Goal: Information Seeking & Learning: Learn about a topic

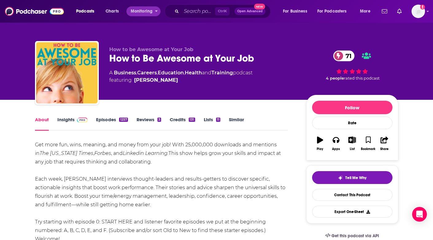
scroll to position [31, 0]
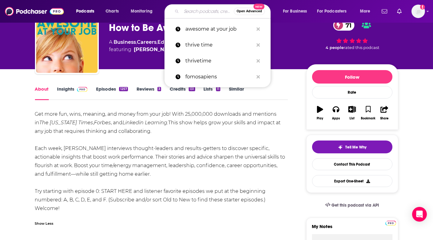
click at [193, 10] on input "Search podcasts, credits, & more..." at bounding box center [207, 11] width 52 height 10
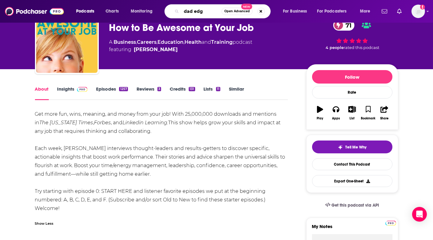
type input "dad edge"
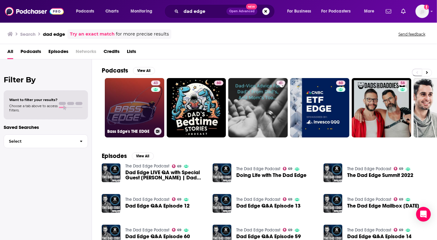
click at [144, 106] on link "43 Bass Edge's THE EDGE" at bounding box center [134, 107] width 59 height 59
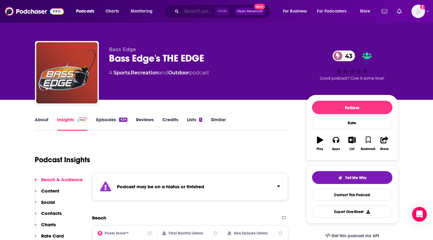
click at [190, 10] on input "Search podcasts, credits, & more..." at bounding box center [198, 11] width 34 height 10
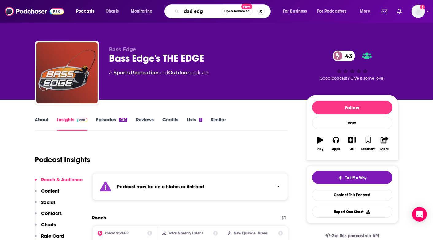
type input "dad edge"
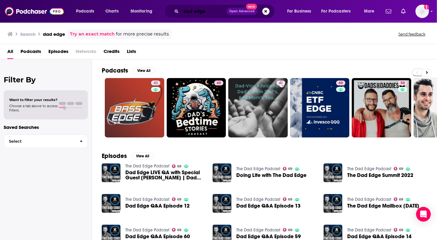
click at [207, 11] on input "dad edge" at bounding box center [203, 11] width 45 height 10
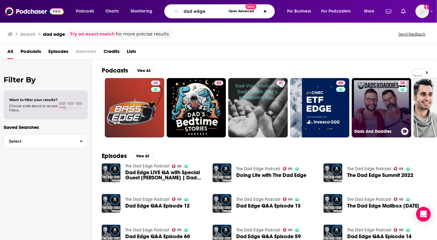
click at [395, 106] on link "58 Dads And Daddies" at bounding box center [381, 107] width 59 height 59
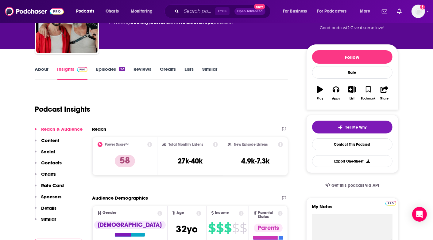
scroll to position [61, 0]
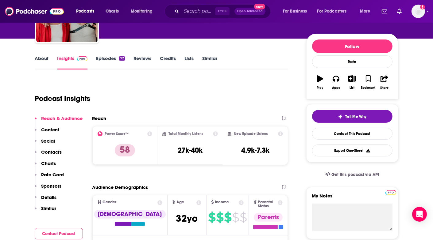
click at [47, 59] on link "About" at bounding box center [42, 63] width 14 height 14
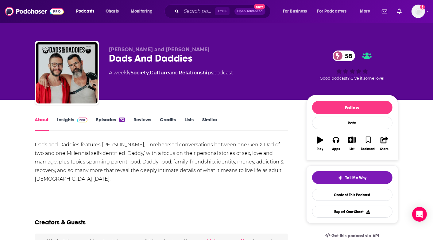
click at [118, 146] on div "Dads and Daddies features [PERSON_NAME], unrehearsed conversations between one …" at bounding box center [161, 162] width 253 height 43
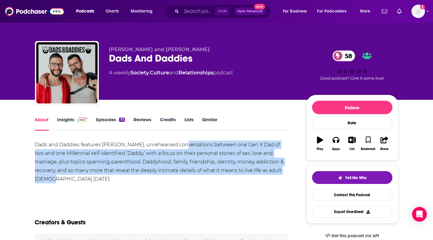
drag, startPoint x: 178, startPoint y: 146, endPoint x: 287, endPoint y: 173, distance: 112.1
click at [287, 173] on div "Dads and Daddies features [PERSON_NAME], unrehearsed conversations between one …" at bounding box center [161, 162] width 253 height 43
click at [219, 163] on div "Dads and Daddies features [PERSON_NAME], unrehearsed conversations between one …" at bounding box center [161, 162] width 253 height 43
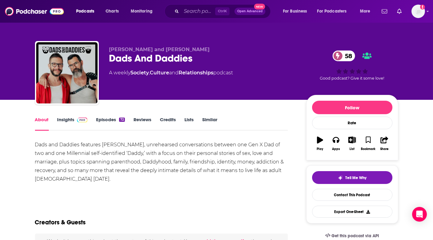
click at [68, 120] on link "Insights" at bounding box center [72, 124] width 30 height 14
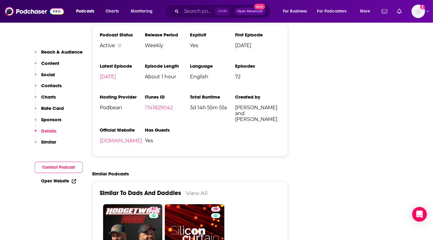
scroll to position [1104, 0]
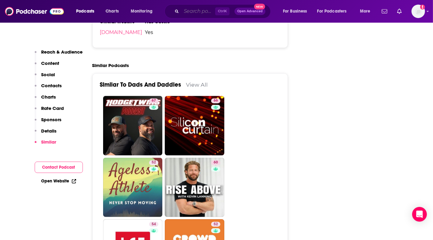
click at [186, 11] on input "Search podcasts, credits, & more..." at bounding box center [198, 11] width 34 height 10
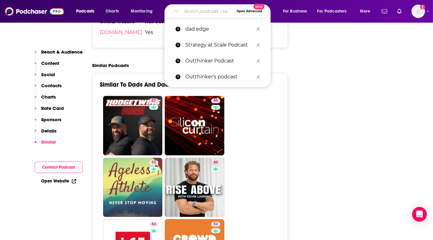
paste input "The Dad Edge Podcast"
type input "The Dad Edge Podcast"
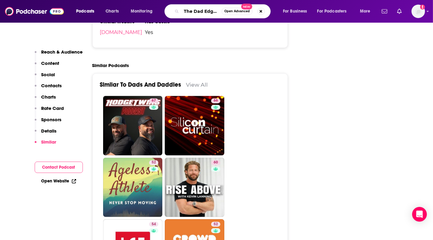
scroll to position [0, 16]
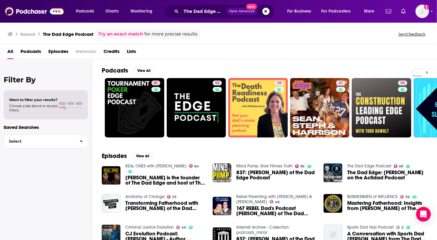
click at [427, 73] on icon at bounding box center [427, 73] width 2 height 4
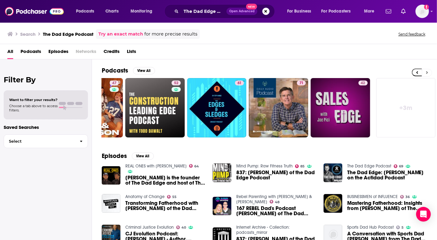
scroll to position [0, 228]
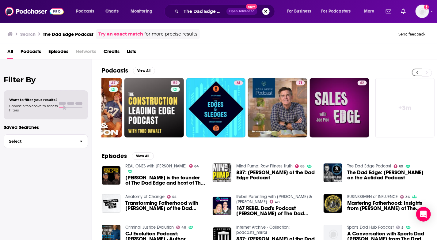
click at [418, 71] on icon at bounding box center [417, 73] width 2 height 4
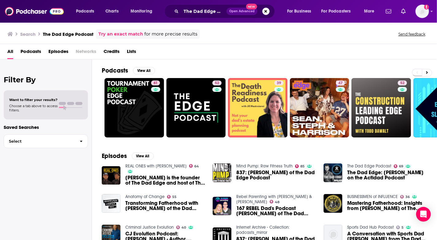
scroll to position [0, 0]
